Goal: Check status

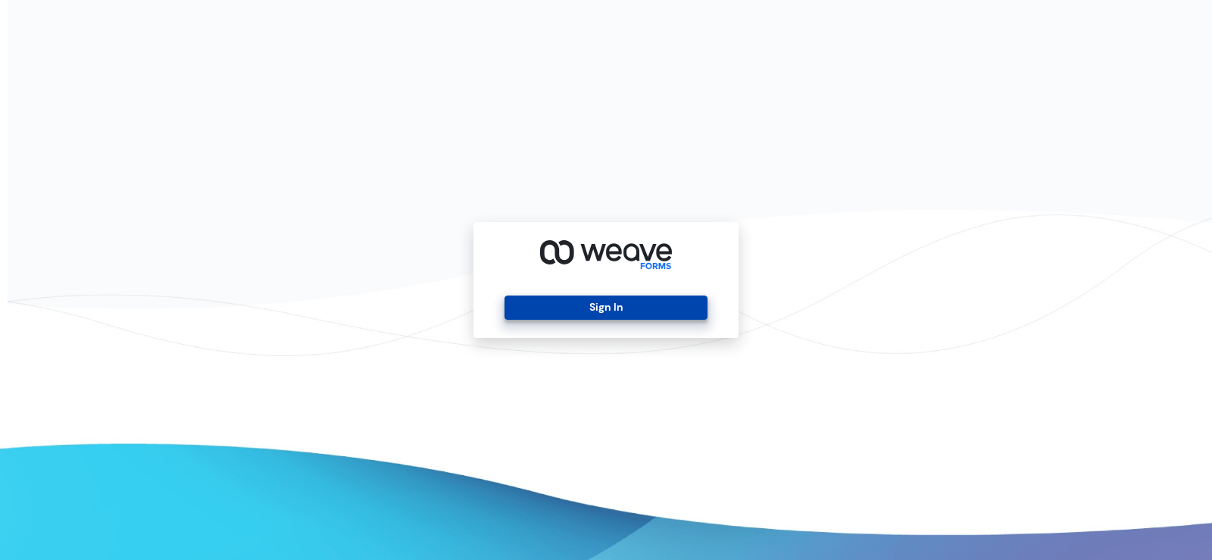
click at [532, 307] on button "Sign In" at bounding box center [605, 307] width 202 height 24
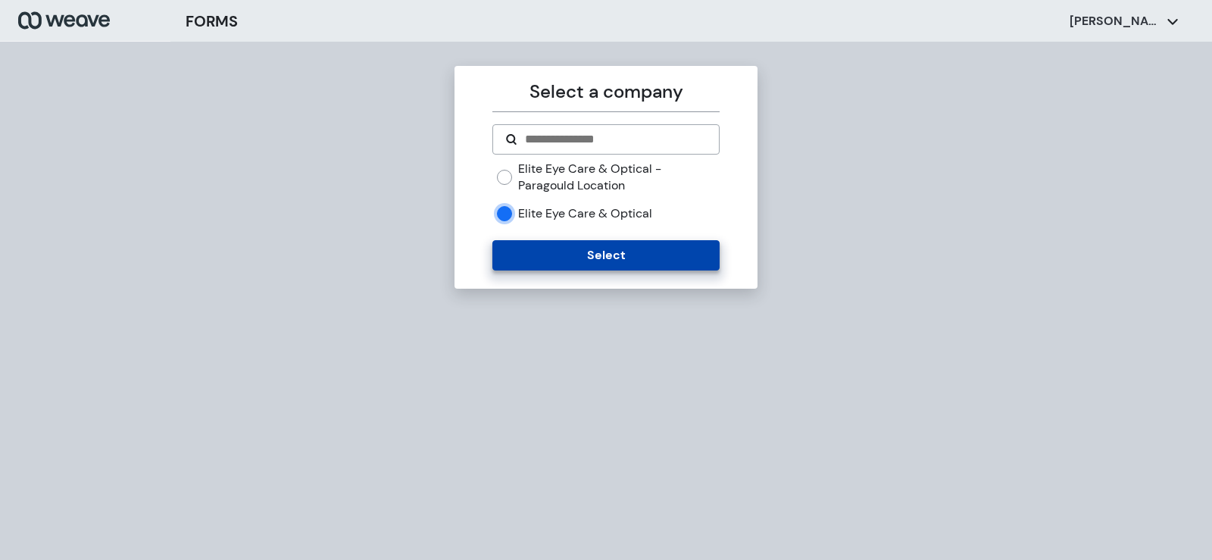
click at [531, 251] on button "Select" at bounding box center [605, 255] width 226 height 30
